Goal: Task Accomplishment & Management: Manage account settings

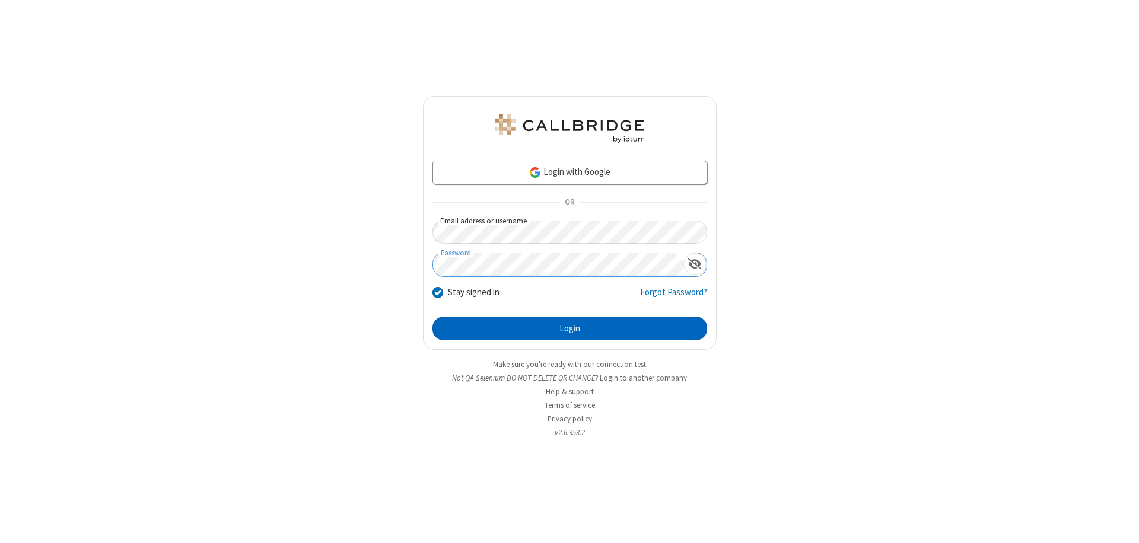
click at [570, 329] on button "Login" at bounding box center [570, 329] width 275 height 24
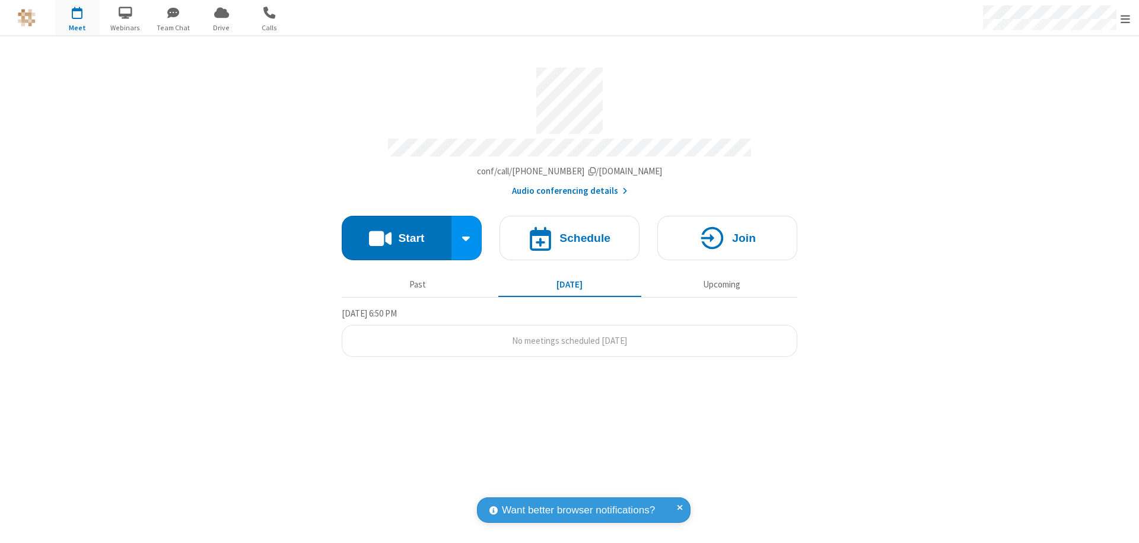
click at [1126, 18] on span "Open menu" at bounding box center [1125, 19] width 9 height 12
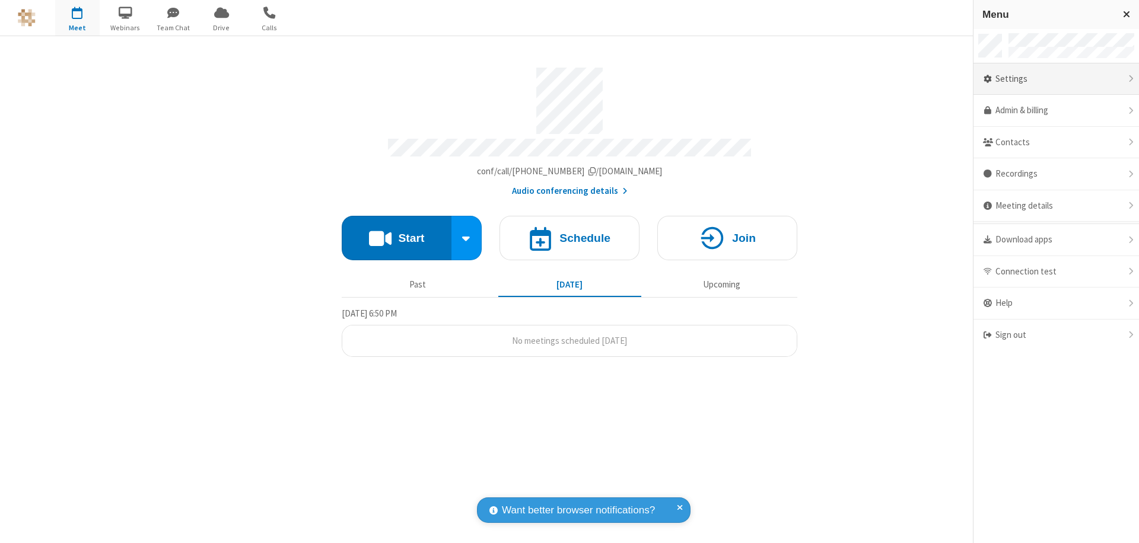
click at [1056, 79] on div "Settings" at bounding box center [1057, 79] width 166 height 32
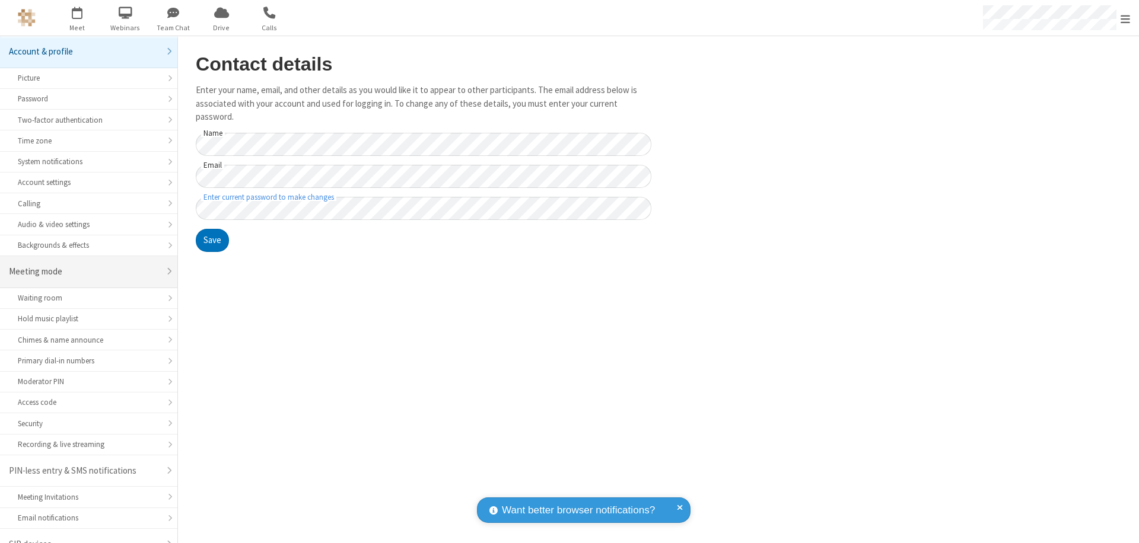
click at [84, 265] on div "Meeting mode" at bounding box center [84, 272] width 151 height 14
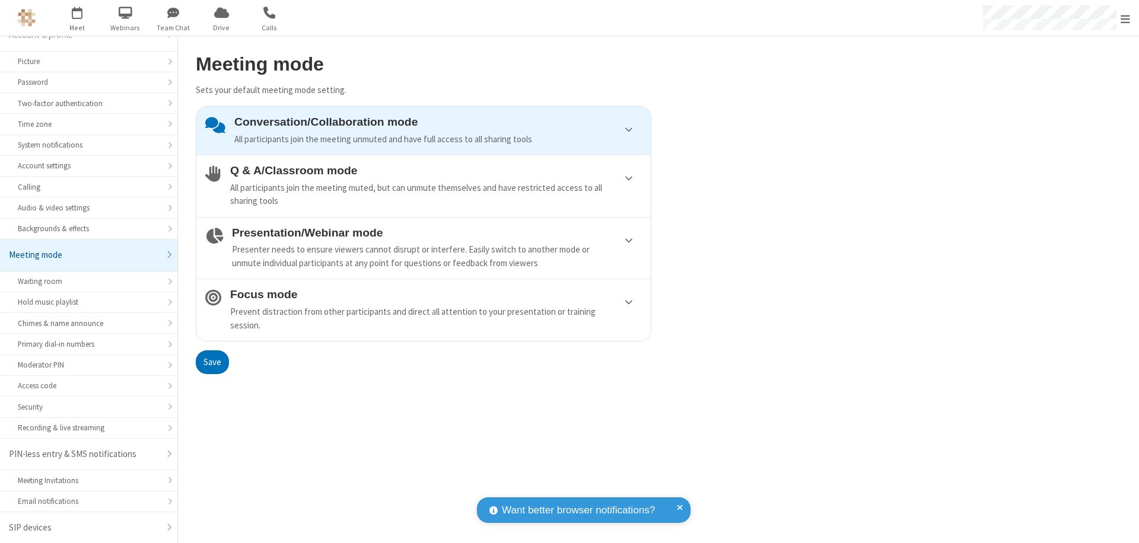
click at [424, 131] on div "Conversation/Collaboration mode All participants join the meeting unmuted and h…" at bounding box center [438, 131] width 408 height 30
click at [212, 362] on button "Save" at bounding box center [212, 363] width 33 height 24
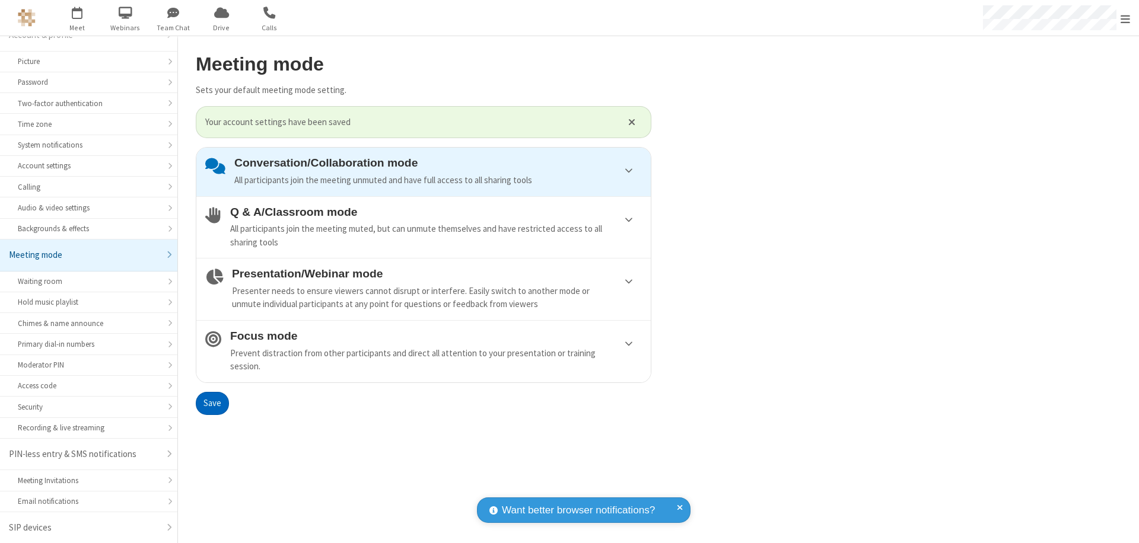
click at [1126, 18] on span "Open menu" at bounding box center [1125, 19] width 9 height 12
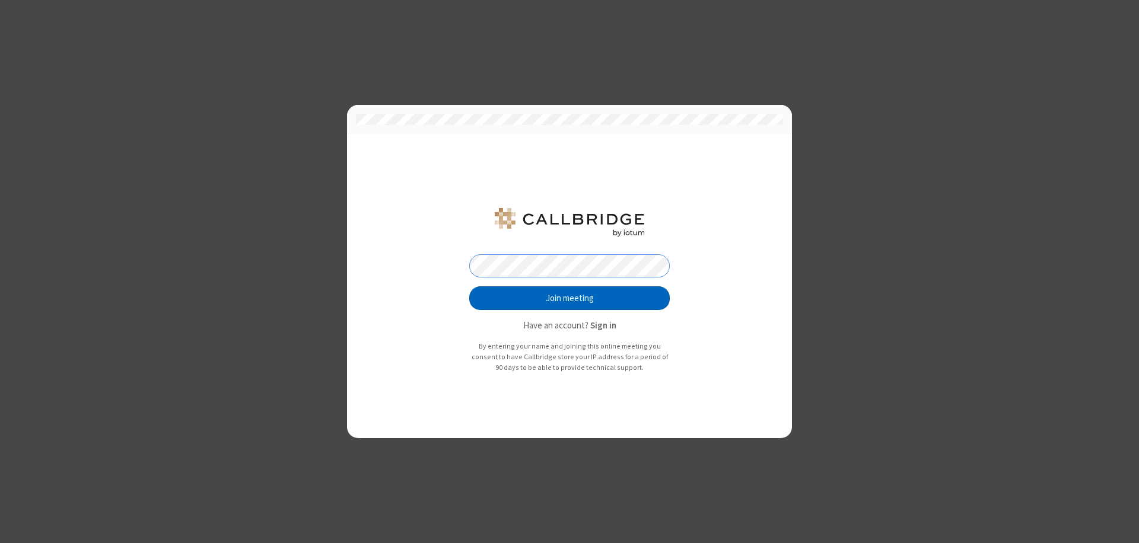
click at [570, 298] on button "Join meeting" at bounding box center [569, 299] width 201 height 24
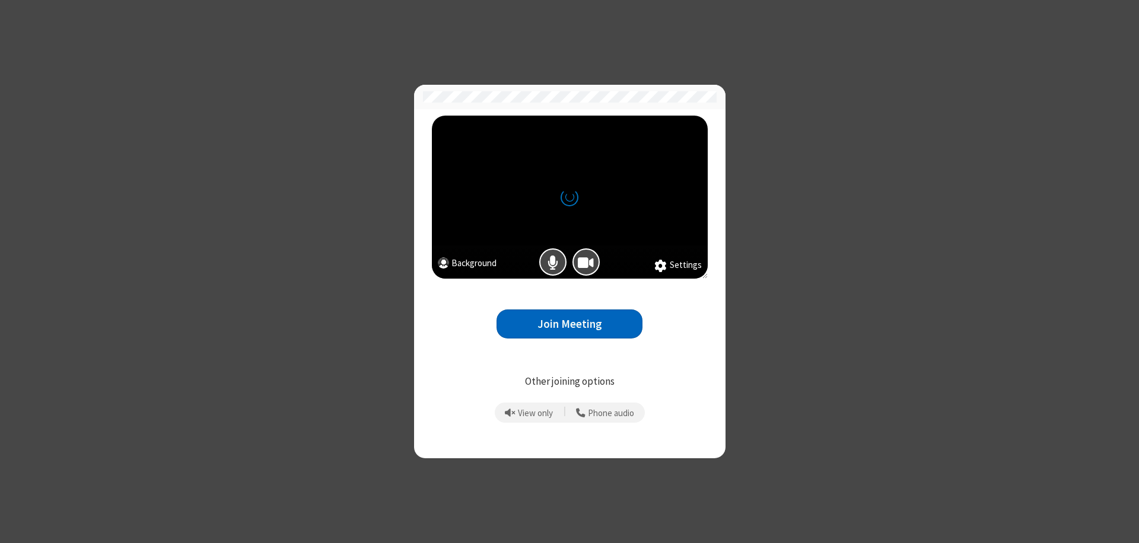
click at [570, 324] on button "Join Meeting" at bounding box center [570, 324] width 146 height 29
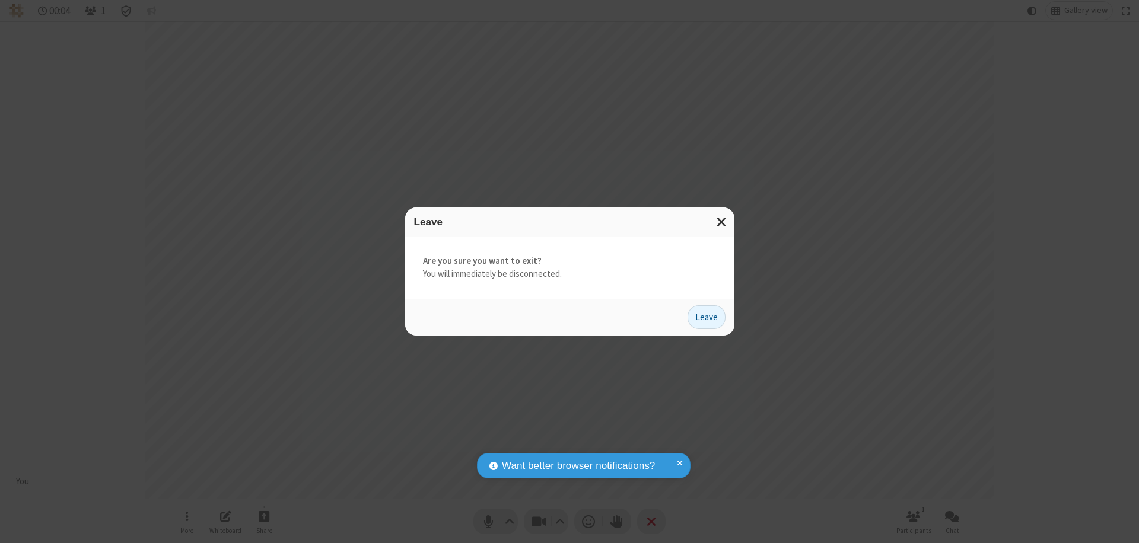
click at [707, 317] on button "Leave" at bounding box center [707, 318] width 38 height 24
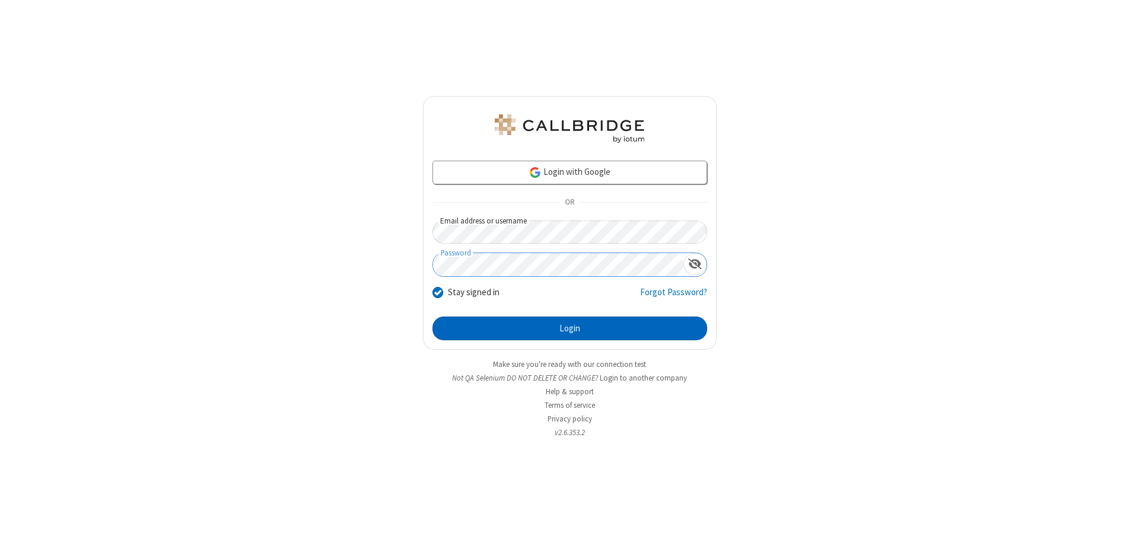
click at [570, 329] on button "Login" at bounding box center [570, 329] width 275 height 24
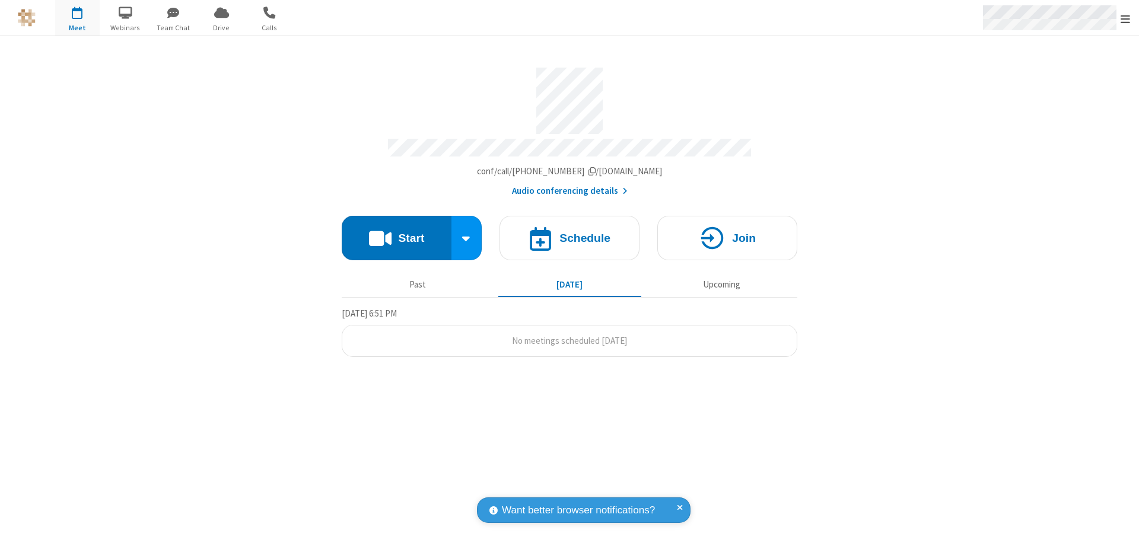
click at [1126, 18] on span "Open menu" at bounding box center [1125, 19] width 9 height 12
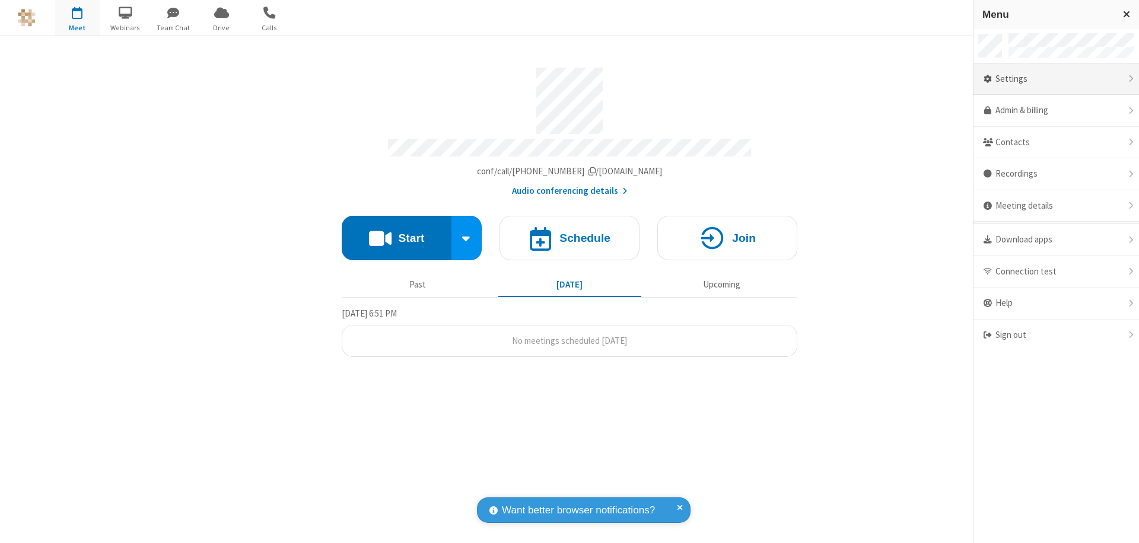
click at [1056, 79] on div "Settings" at bounding box center [1057, 79] width 166 height 32
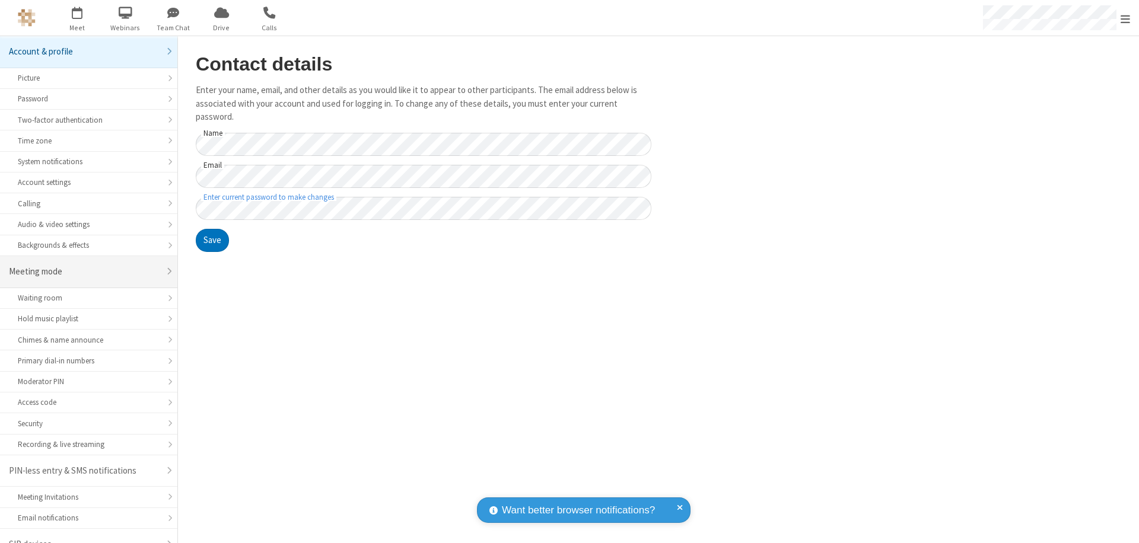
click at [84, 265] on div "Meeting mode" at bounding box center [84, 272] width 151 height 14
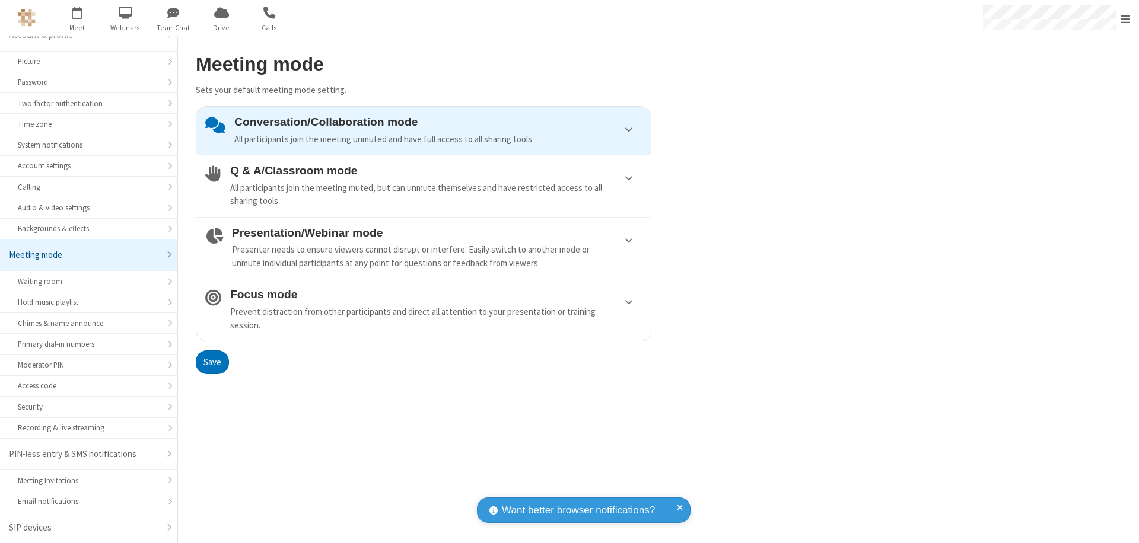
click at [424, 131] on div "Conversation/Collaboration mode All participants join the meeting unmuted and h…" at bounding box center [438, 131] width 408 height 30
click at [212, 362] on button "Save" at bounding box center [212, 363] width 33 height 24
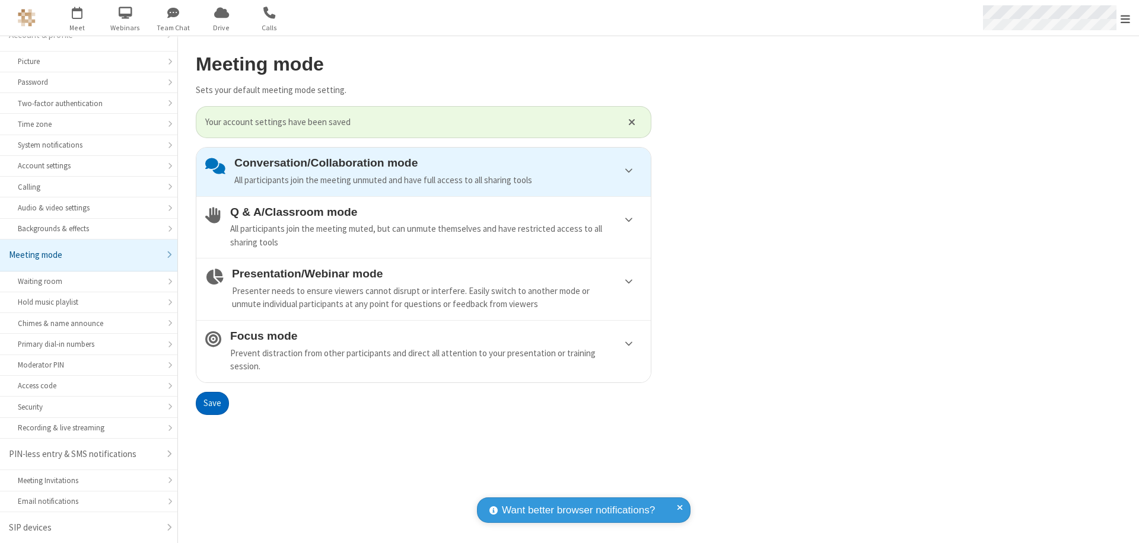
click at [1126, 18] on span "Open menu" at bounding box center [1125, 19] width 9 height 12
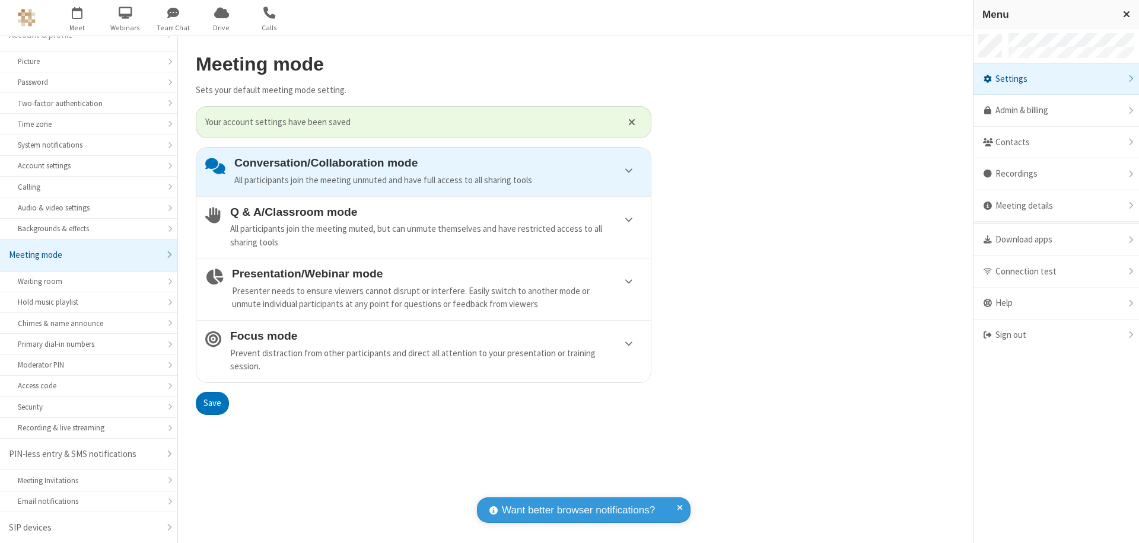
click at [1056, 335] on div "Sign out" at bounding box center [1057, 335] width 166 height 31
